Goal: Information Seeking & Learning: Find specific fact

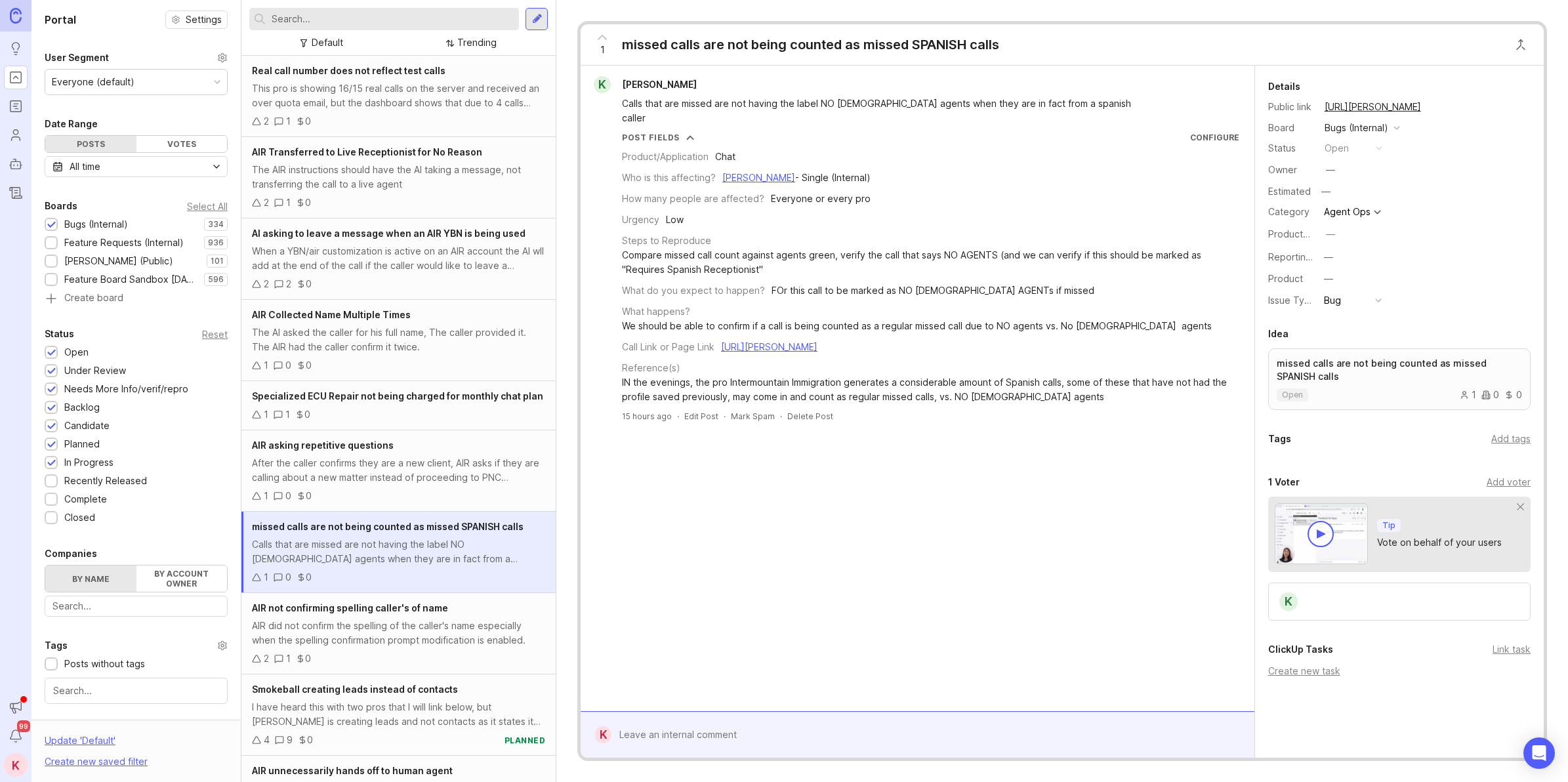
click at [813, 341] on link "[URL][PERSON_NAME]" at bounding box center [769, 346] width 96 height 11
click at [817, 341] on link "[URL][PERSON_NAME]" at bounding box center [769, 346] width 96 height 11
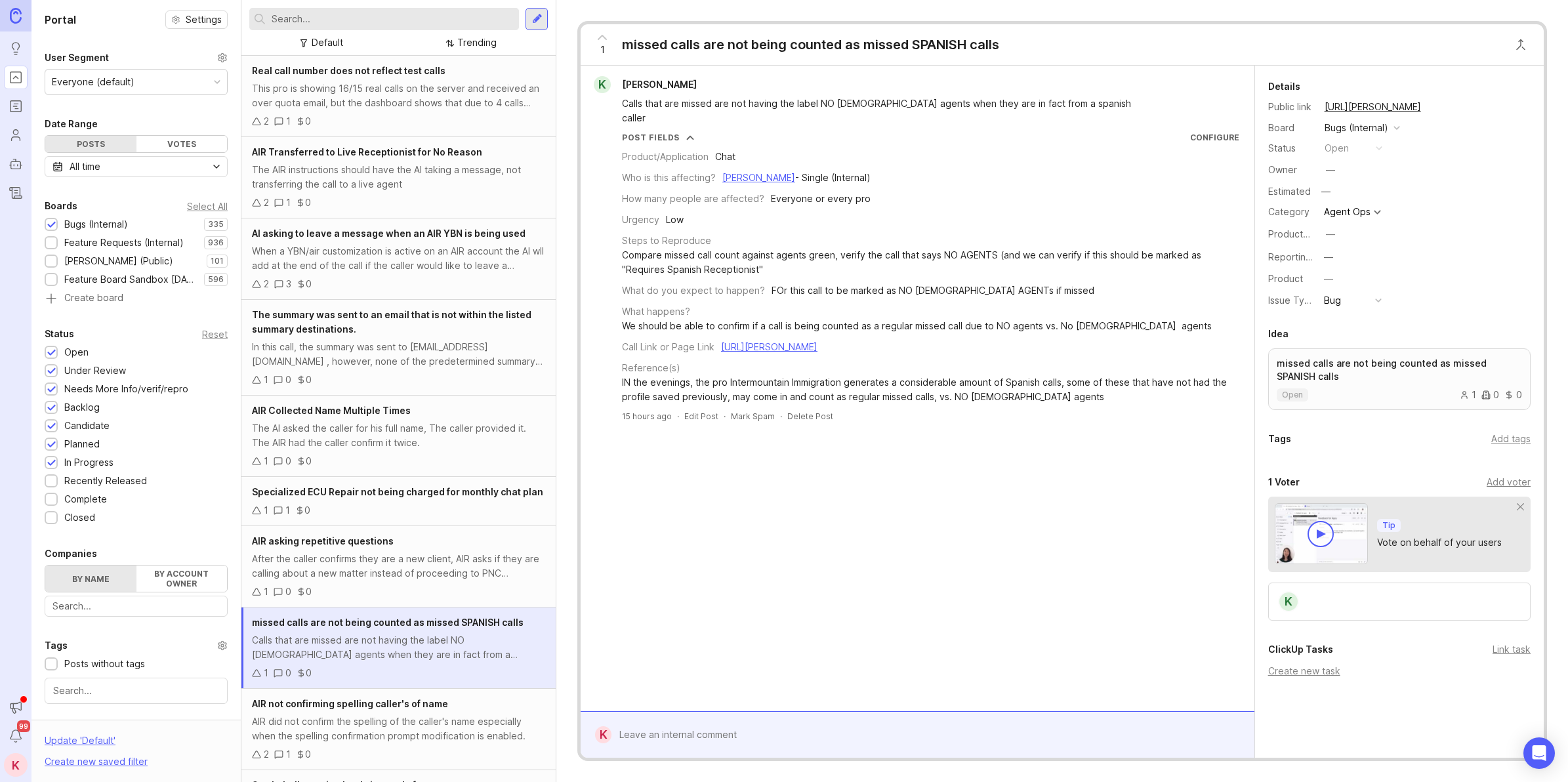
click at [321, 23] on input "text" at bounding box center [393, 19] width 242 height 15
type input "available"
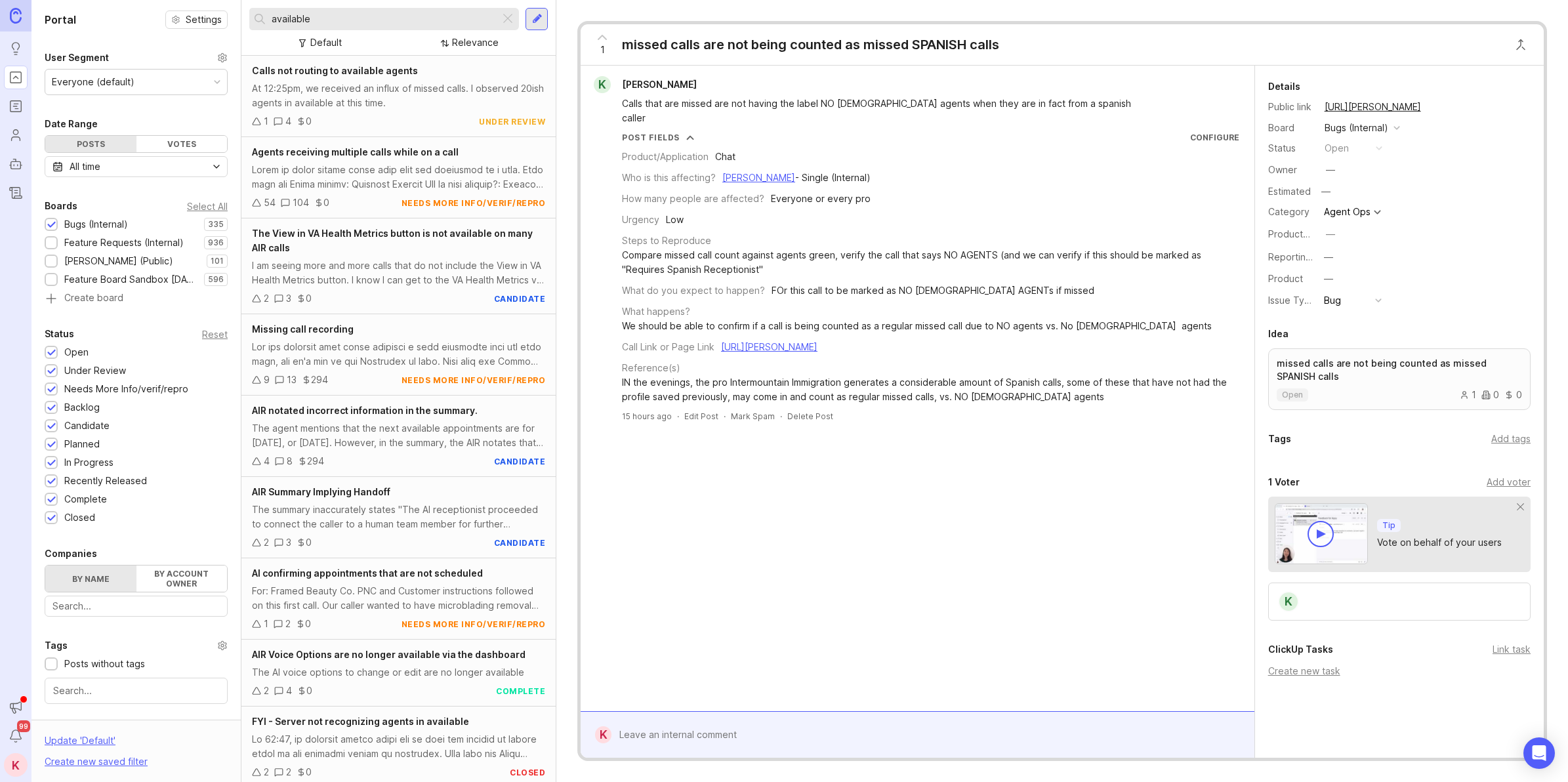
click at [339, 70] on span "Calls not routing to available agents" at bounding box center [334, 70] width 166 height 11
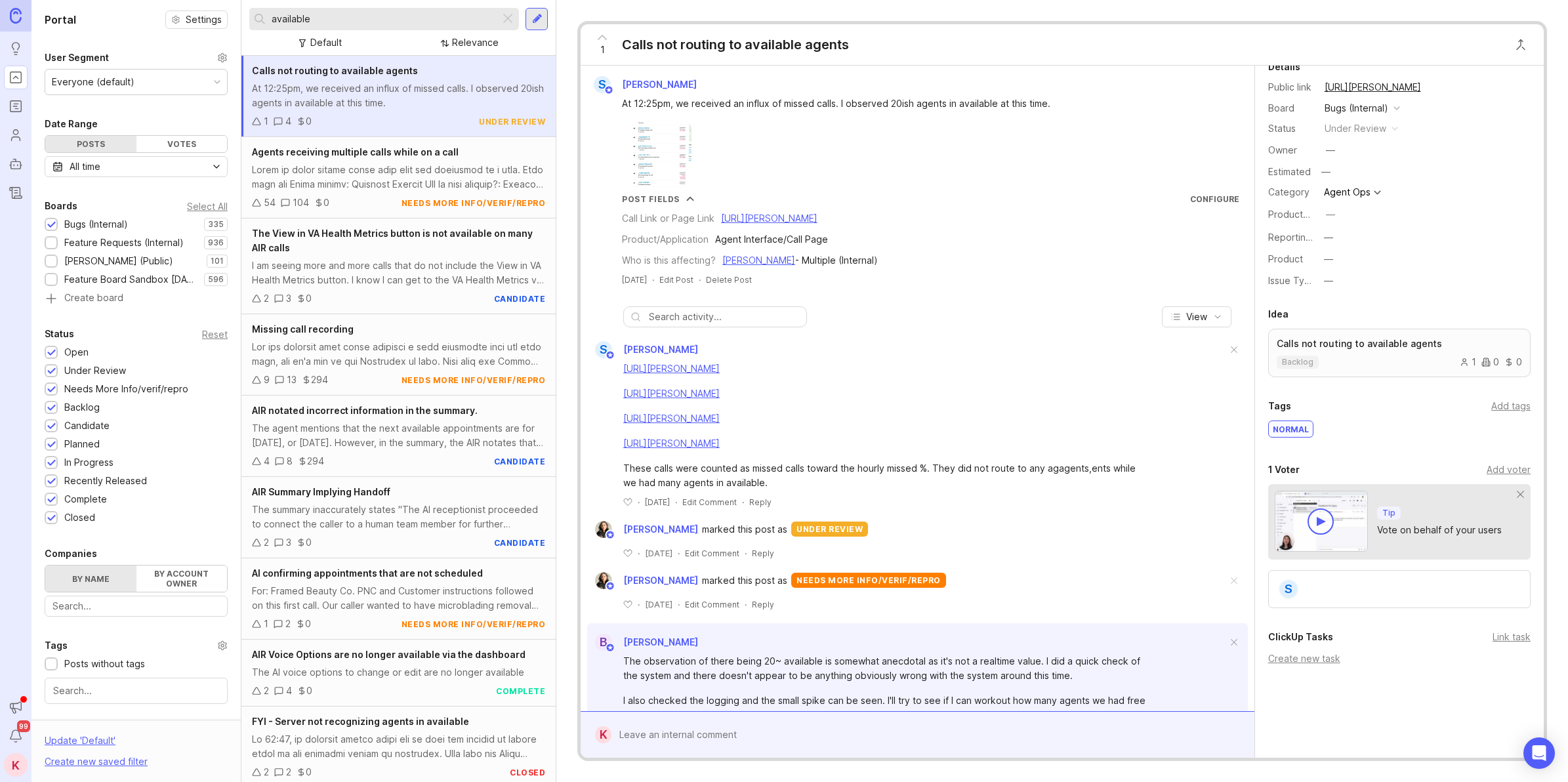
scroll to position [47, 0]
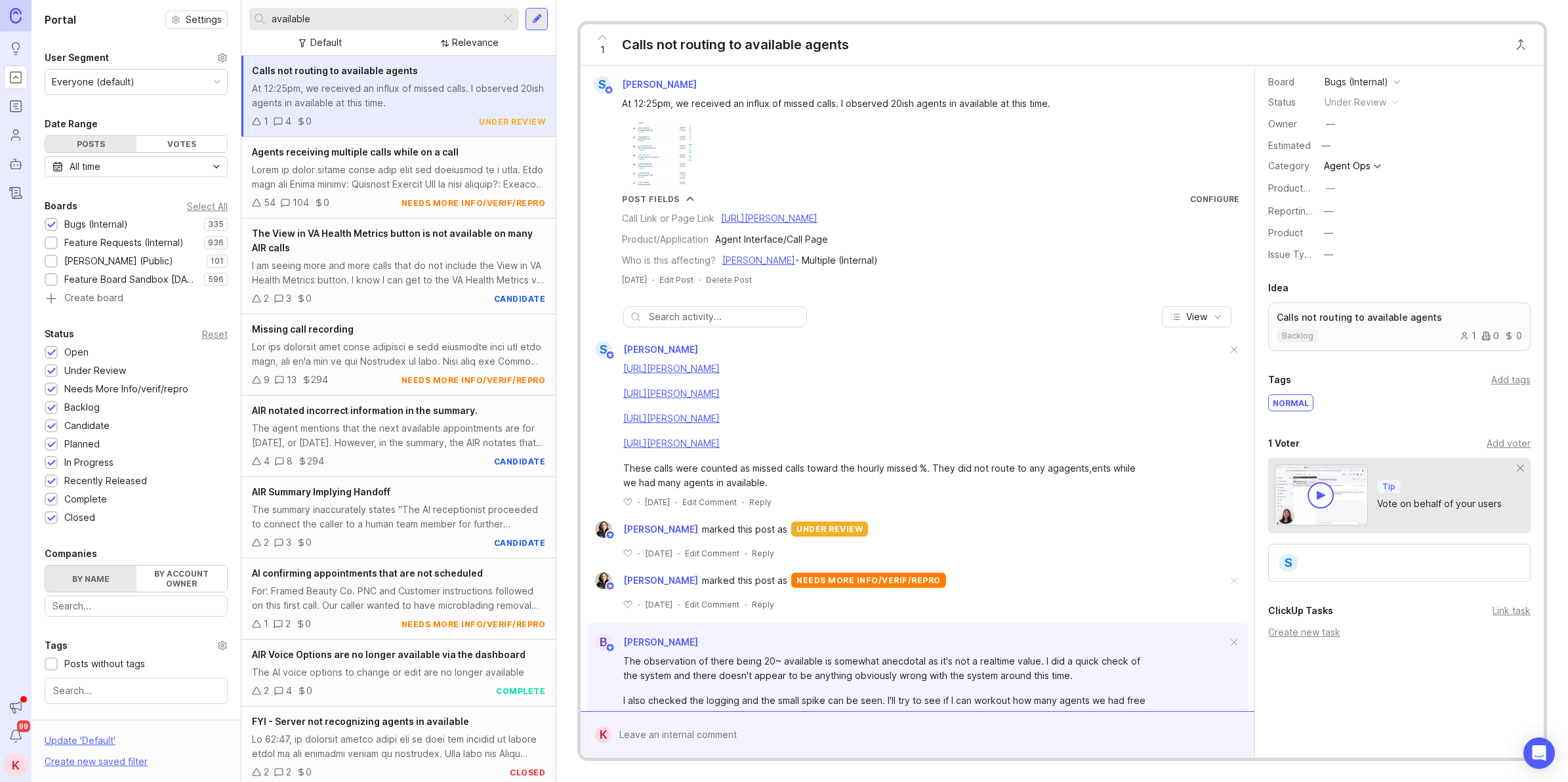
drag, startPoint x: 1028, startPoint y: 327, endPoint x: 1031, endPoint y: 391, distance: 64.1
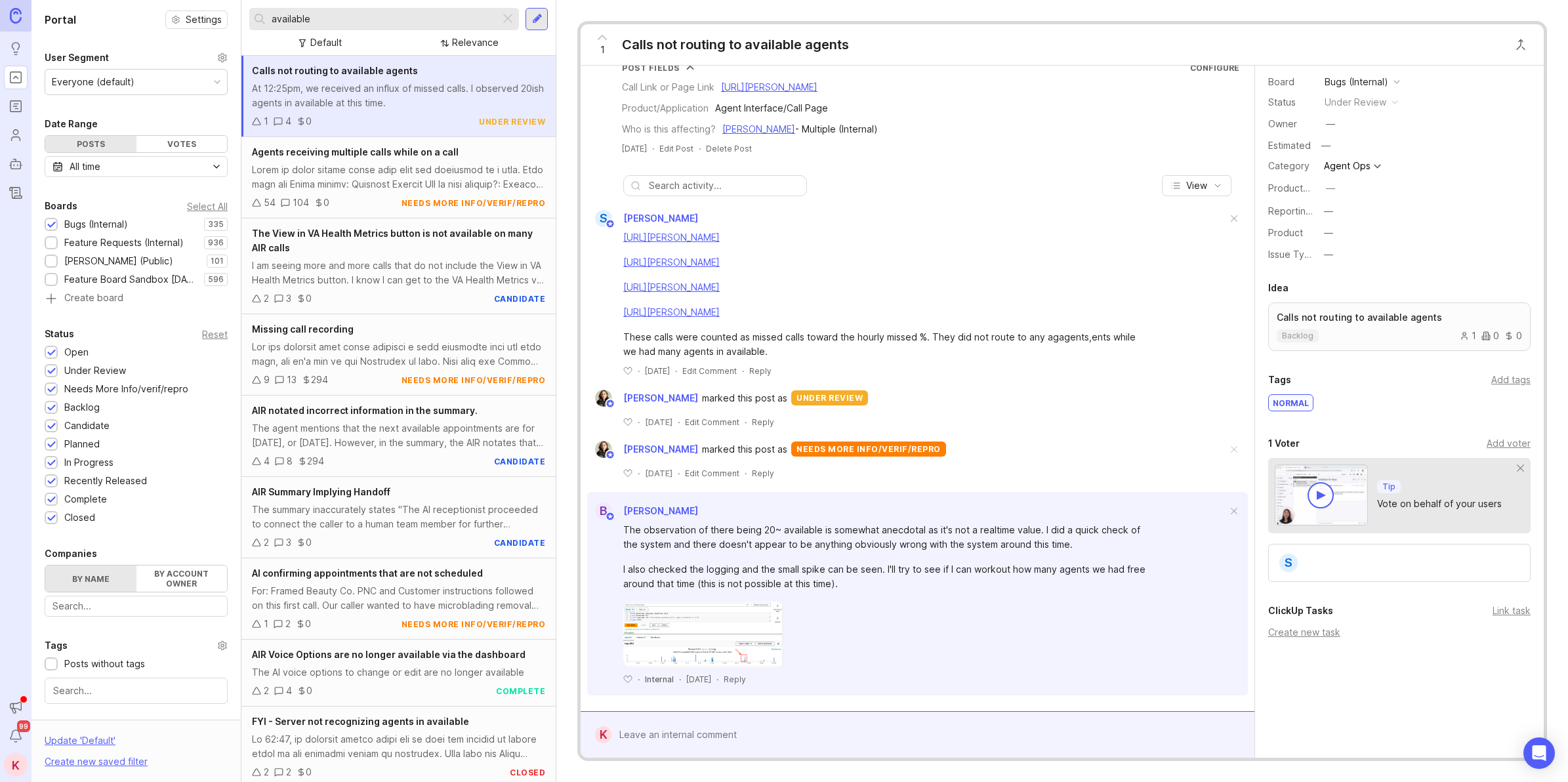
scroll to position [137, 0]
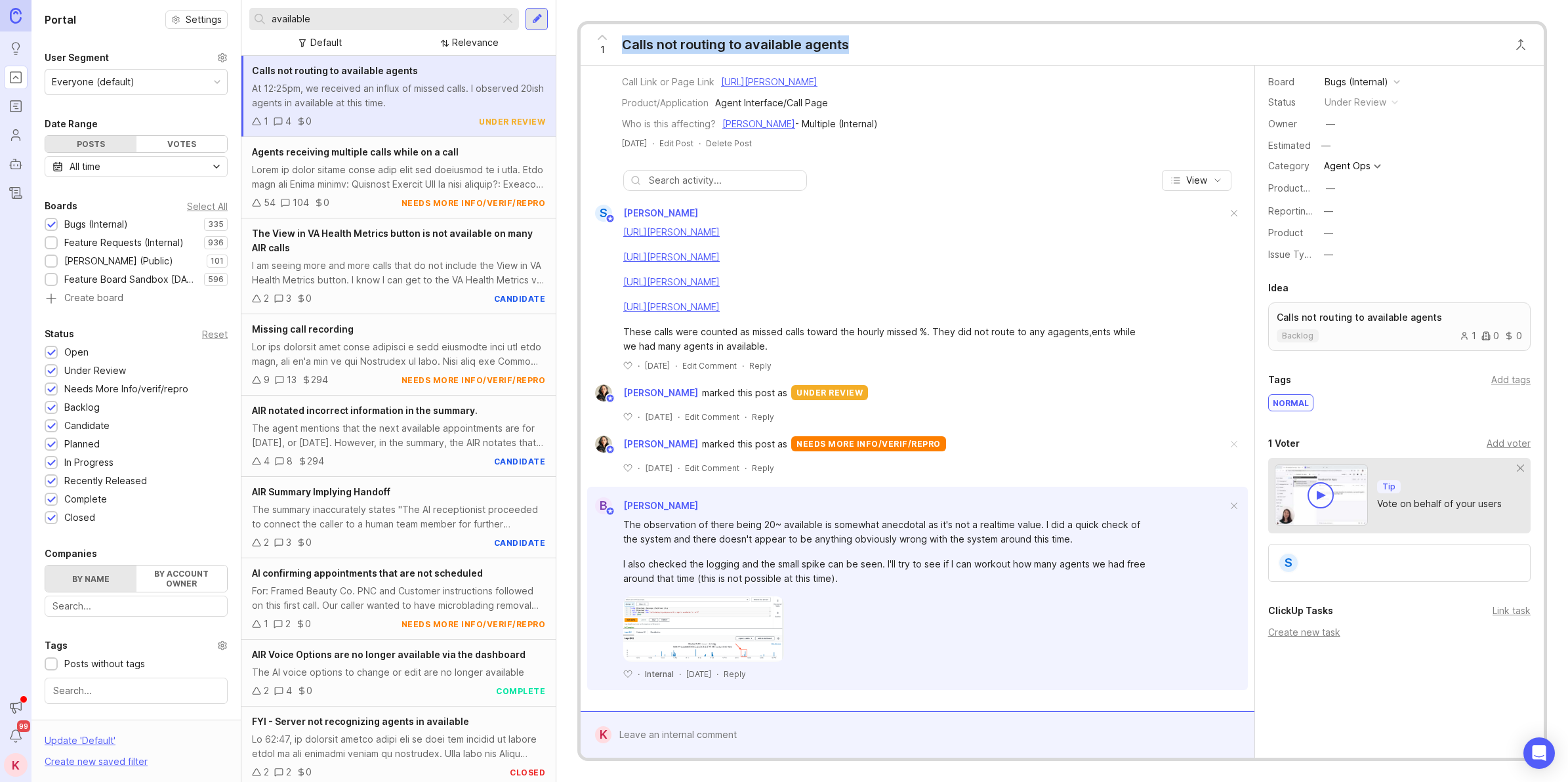
drag, startPoint x: 624, startPoint y: 44, endPoint x: 849, endPoint y: 39, distance: 225.1
click at [849, 39] on div "1 Calls not routing to available agents" at bounding box center [718, 44] width 275 height 40
drag, startPoint x: 849, startPoint y: 39, endPoint x: 831, endPoint y: 40, distance: 18.0
copy div "Calls not routing to available agents"
